Goal: Task Accomplishment & Management: Manage account settings

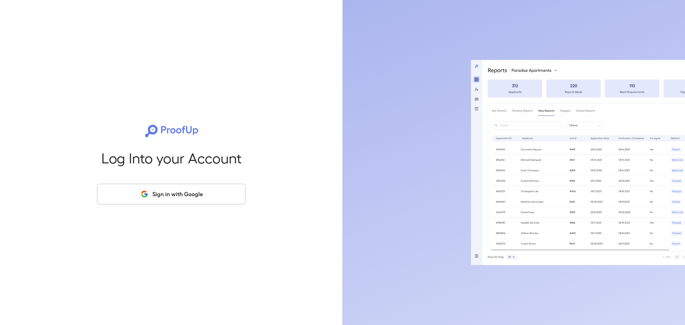
click at [205, 195] on button "Sign in with Google" at bounding box center [171, 194] width 148 height 21
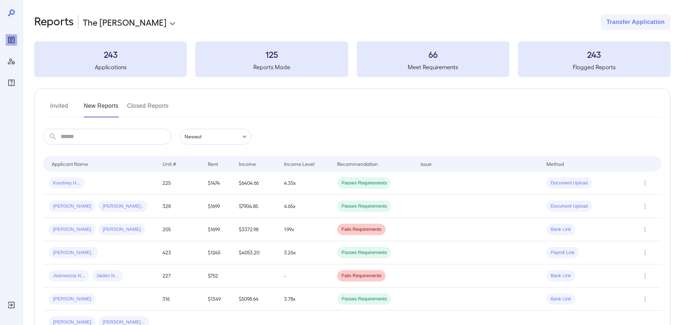
click at [54, 103] on button "Invited" at bounding box center [59, 108] width 32 height 17
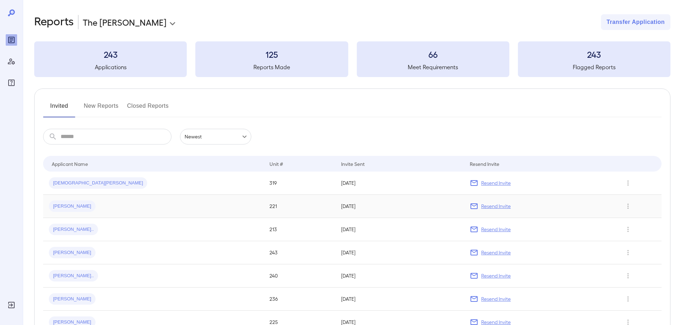
click at [60, 206] on span "[PERSON_NAME]" at bounding box center [72, 206] width 47 height 7
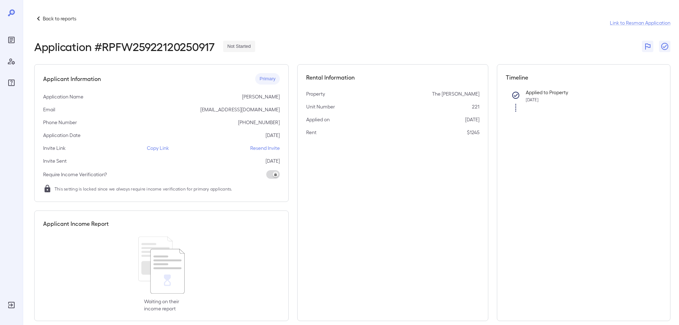
click at [156, 148] on p "Copy Link" at bounding box center [158, 147] width 22 height 7
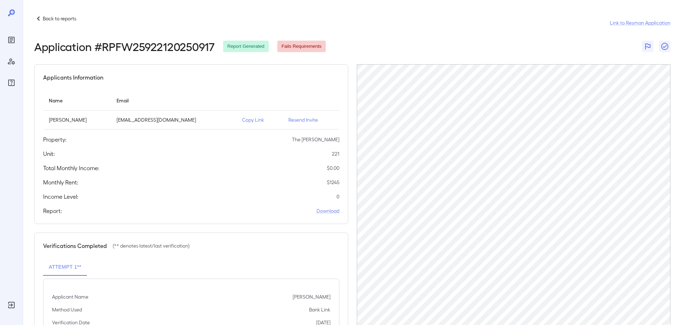
click at [316, 46] on span "Fails Requirements" at bounding box center [301, 46] width 49 height 7
click at [42, 18] on icon at bounding box center [38, 18] width 9 height 9
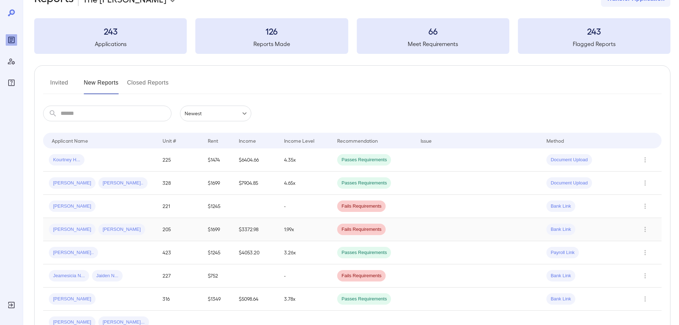
scroll to position [36, 0]
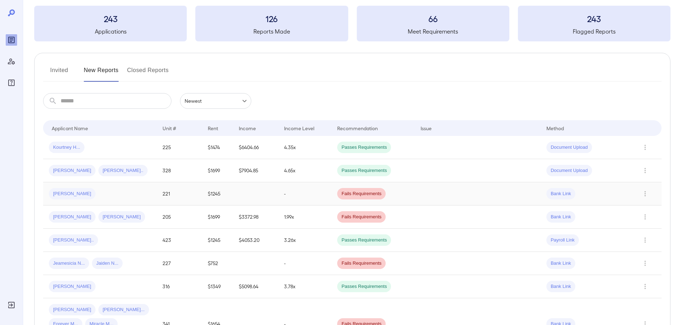
click at [362, 196] on span "Fails Requirements" at bounding box center [361, 193] width 49 height 7
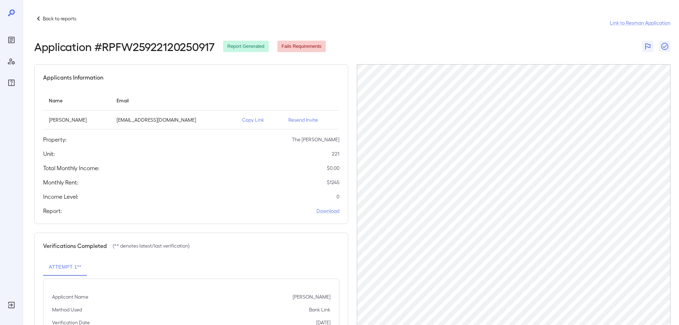
click at [58, 18] on p "Back to reports" at bounding box center [60, 18] width 34 height 7
